Goal: Task Accomplishment & Management: Use online tool/utility

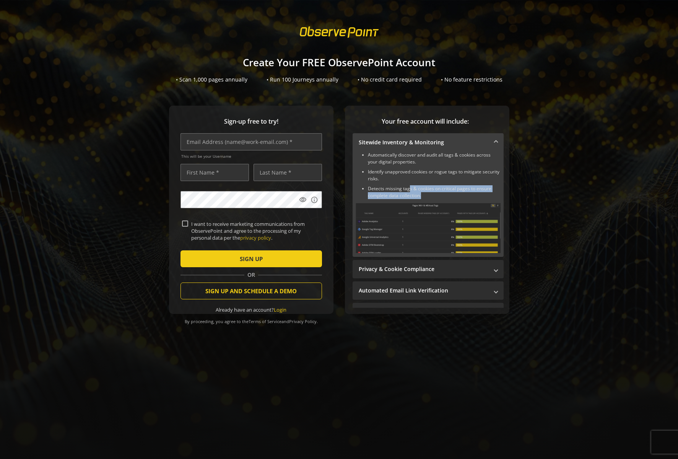
drag, startPoint x: 408, startPoint y: 189, endPoint x: 429, endPoint y: 197, distance: 22.4
click at [430, 197] on li "Detects missing tags & cookies on critical pages to ensure complete data collec…" at bounding box center [434, 192] width 133 height 14
drag, startPoint x: 386, startPoint y: 172, endPoint x: 440, endPoint y: 196, distance: 59.6
click at [440, 196] on ul "Automatically discover and audit all tags & cookies across your digital propert…" at bounding box center [428, 175] width 145 height 47
click at [436, 182] on li "Identify unapproved cookies or rogue tags to mitigate security risks." at bounding box center [434, 175] width 133 height 14
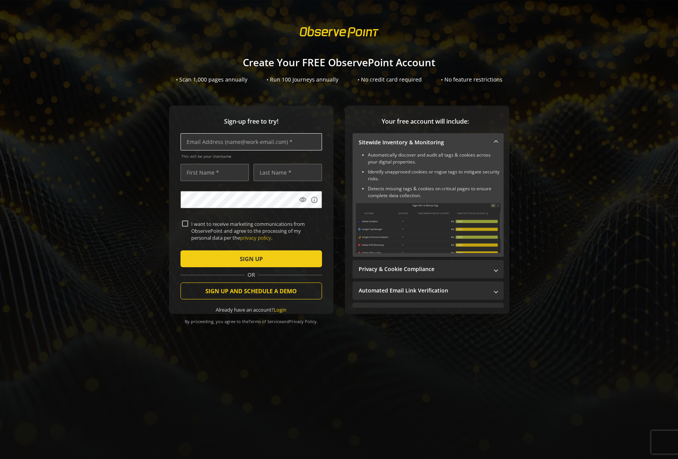
click at [221, 143] on input "text" at bounding box center [252, 141] width 142 height 17
type input "[PERSON_NAME][EMAIL_ADDRESS][PERSON_NAME][DOMAIN_NAME]"
click at [218, 174] on input "text" at bounding box center [215, 172] width 68 height 17
type input "[PERSON_NAME]"
click at [272, 176] on input "text" at bounding box center [288, 172] width 68 height 17
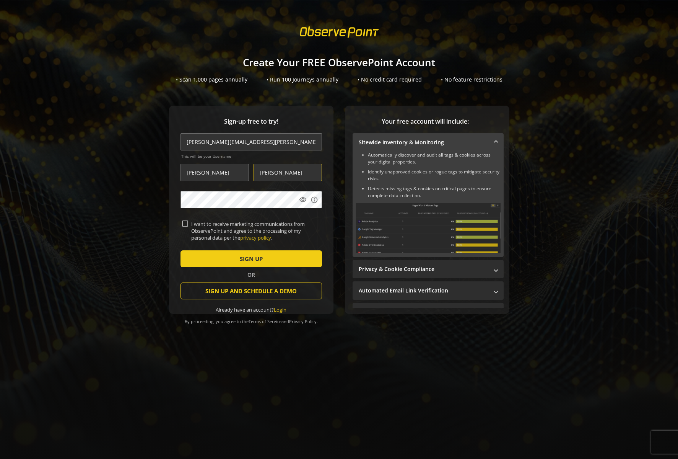
type input "[PERSON_NAME]"
click at [282, 310] on link "Login" at bounding box center [280, 309] width 13 height 7
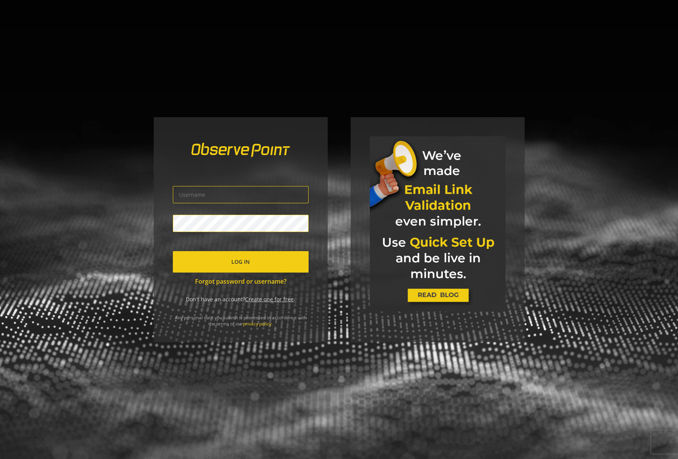
click at [230, 192] on input "text" at bounding box center [241, 194] width 136 height 17
click at [274, 299] on link "Create one for free" at bounding box center [269, 298] width 49 height 7
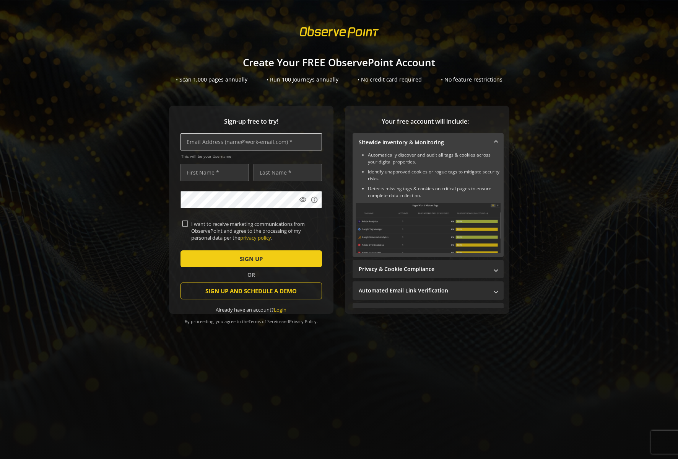
click at [209, 145] on input "text" at bounding box center [252, 141] width 142 height 17
type input "[PERSON_NAME][EMAIL_ADDRESS][PERSON_NAME][DOMAIN_NAME]"
click at [200, 172] on input "text" at bounding box center [215, 172] width 68 height 17
type input "[PERSON_NAME]"
click at [270, 177] on input "text" at bounding box center [288, 172] width 68 height 17
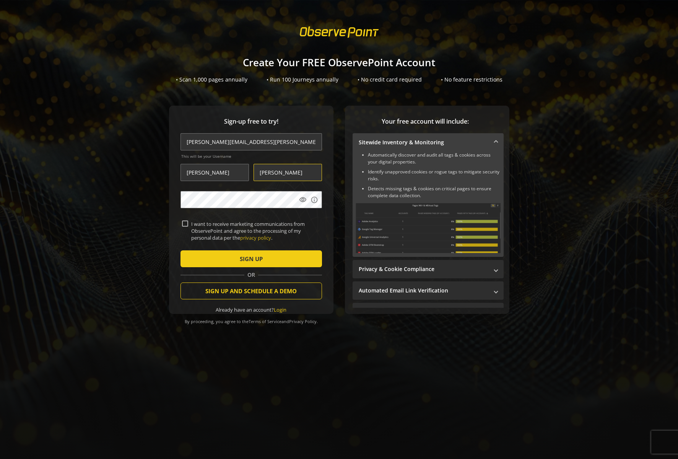
type input "[PERSON_NAME]"
click at [196, 223] on label "I want to receive marketing communications from ObservePoint and agree to the p…" at bounding box center [254, 230] width 132 height 21
click at [188, 223] on input "I want to receive marketing communications from ObservePoint and agree to the p…" at bounding box center [185, 223] width 6 height 6
drag, startPoint x: 187, startPoint y: 223, endPoint x: 201, endPoint y: 230, distance: 14.7
click at [188, 223] on div "I want to receive marketing communications from ObservePoint and agree to the p…" at bounding box center [251, 230] width 139 height 21
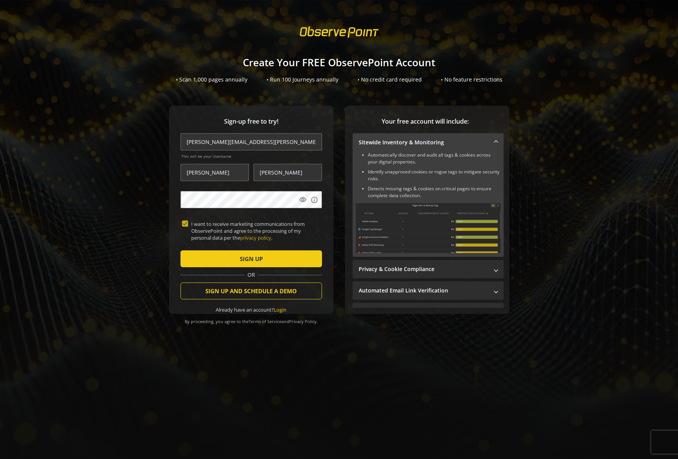
click at [187, 223] on input "I want to receive marketing communications from ObservePoint and agree to the p…" at bounding box center [185, 223] width 6 height 6
checkbox input "false"
click at [250, 260] on span "SIGN UP" at bounding box center [251, 259] width 23 height 14
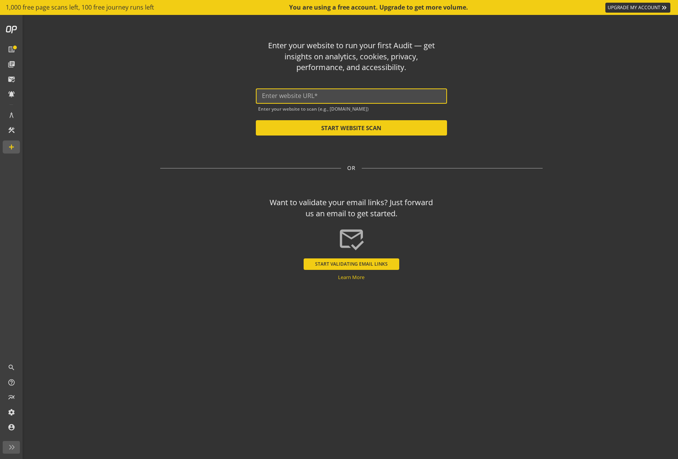
click at [372, 96] on input "text" at bounding box center [351, 95] width 179 height 7
paste input "[URL][DOMAIN_NAME]"
type input "[URL][DOMAIN_NAME]"
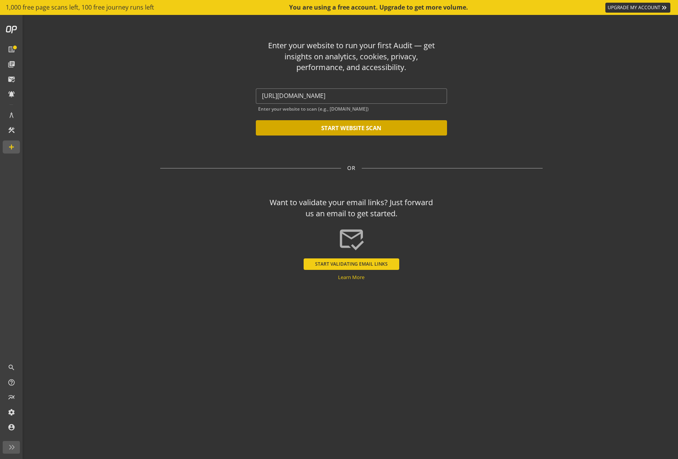
click at [355, 127] on button "START WEBSITE SCAN" at bounding box center [351, 127] width 191 height 15
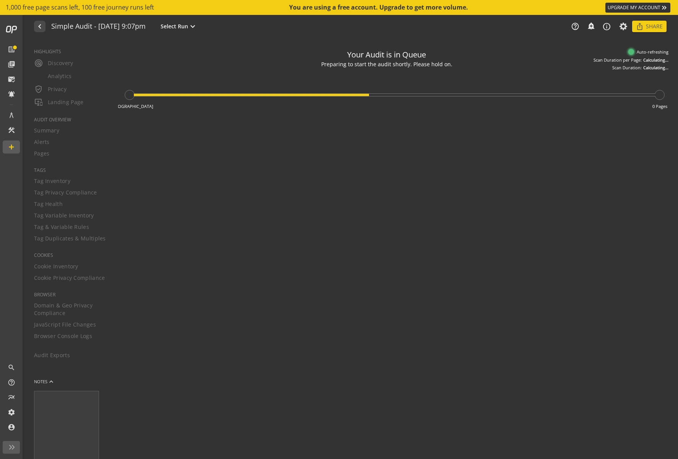
type textarea "Notes can include: -a description of what this audit is validating -changes in …"
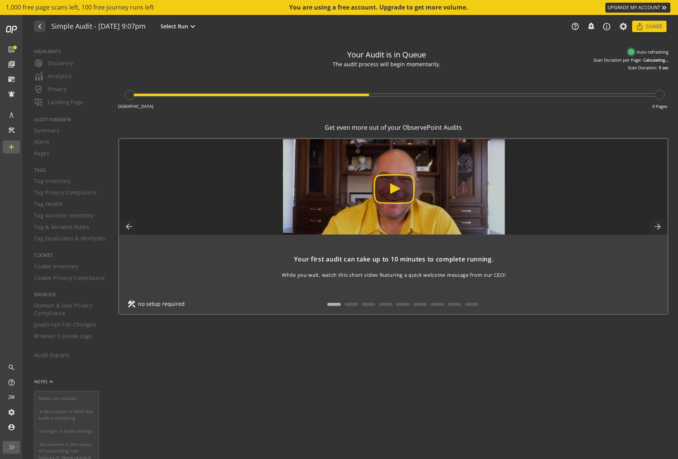
click at [392, 188] on img at bounding box center [394, 187] width 565 height 96
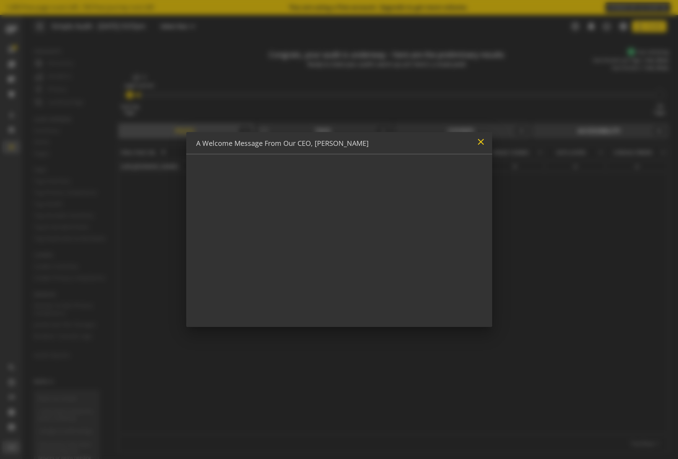
click at [479, 141] on mat-icon "close" at bounding box center [481, 142] width 10 height 10
